Goal: Navigation & Orientation: Find specific page/section

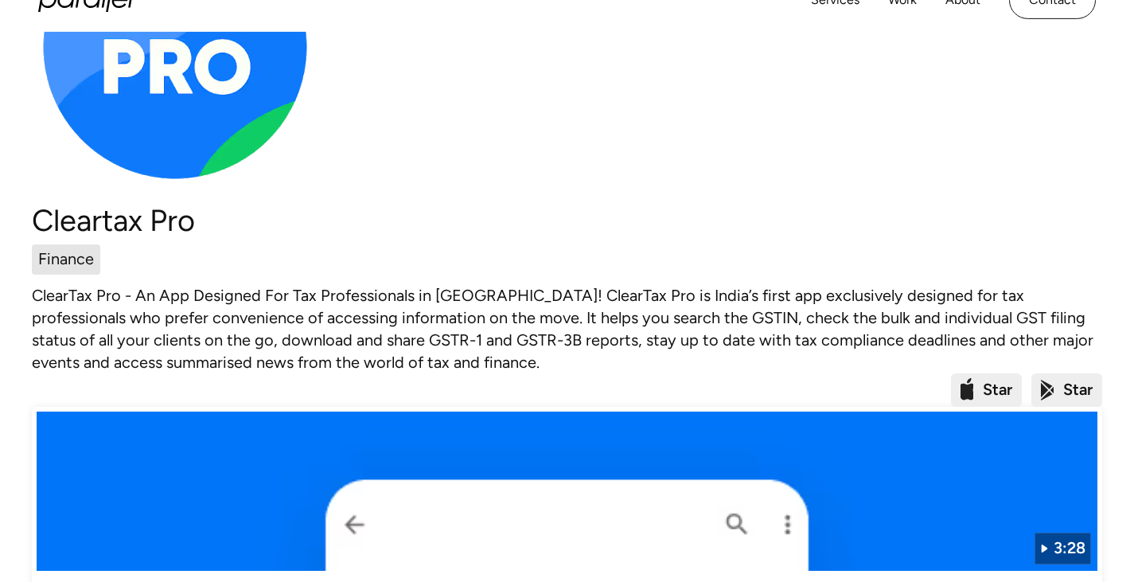
scroll to position [239, 0]
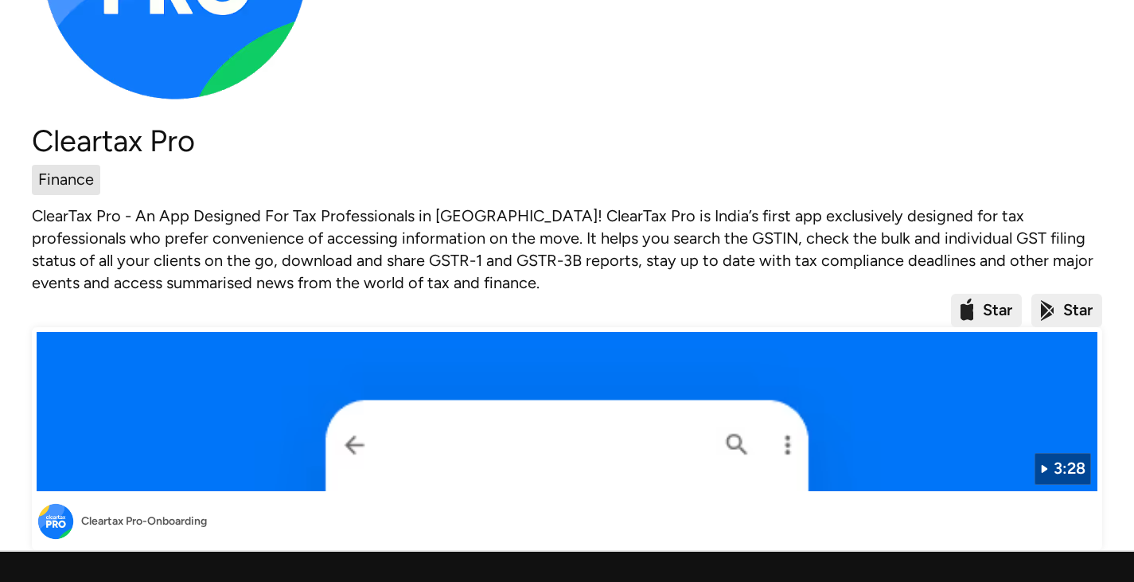
click at [161, 512] on div "Cleartax Pro-Onboarding" at bounding box center [144, 520] width 126 height 17
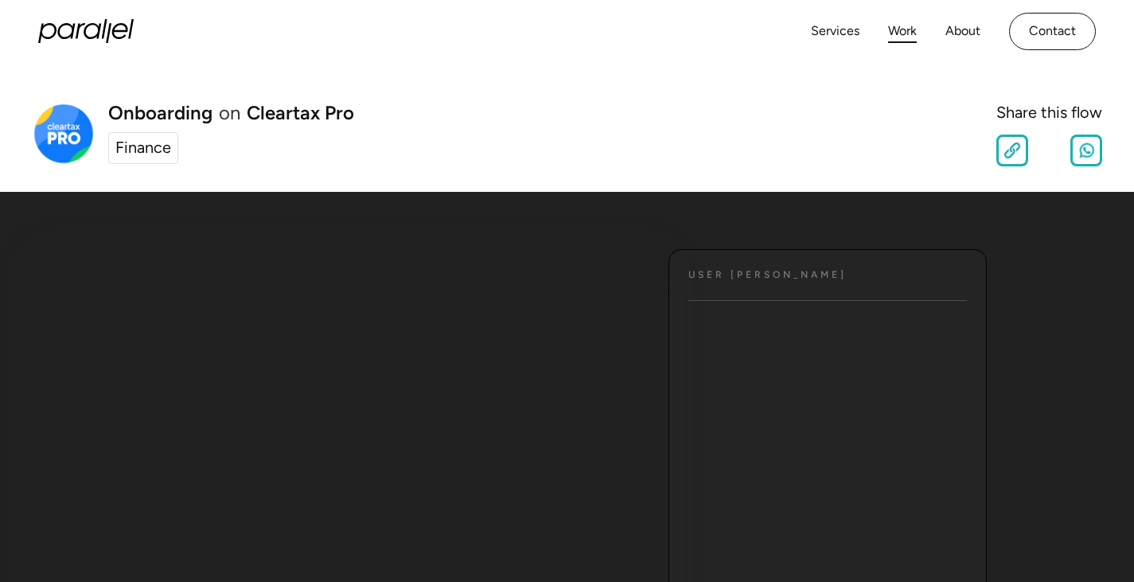
click at [913, 33] on link "Work" at bounding box center [902, 31] width 29 height 23
